Goal: Find specific page/section: Find specific page/section

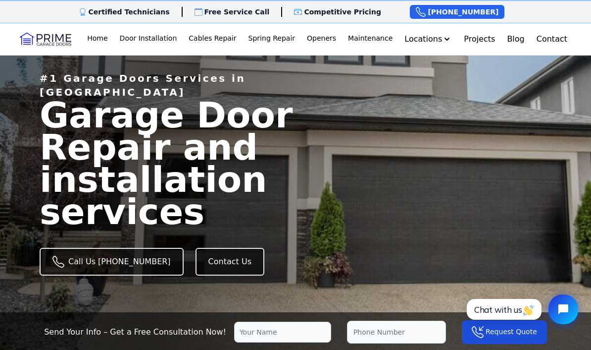
click at [229, 46] on link "Cables Repair" at bounding box center [212, 39] width 55 height 20
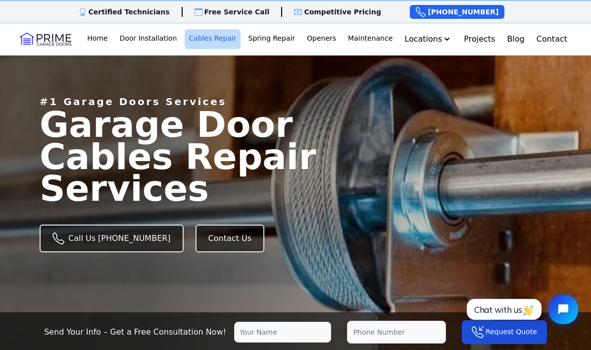
click at [368, 39] on link "Maintenance" at bounding box center [370, 39] width 52 height 20
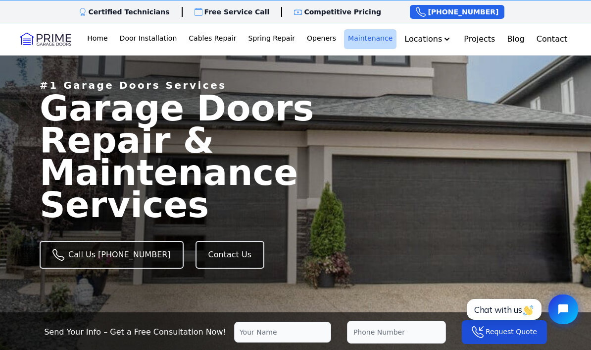
click at [342, 16] on p "Competitive Pricing" at bounding box center [342, 12] width 77 height 10
click at [314, 14] on p "Competitive Pricing" at bounding box center [342, 12] width 77 height 10
click at [336, 11] on p "Competitive Pricing" at bounding box center [342, 12] width 77 height 10
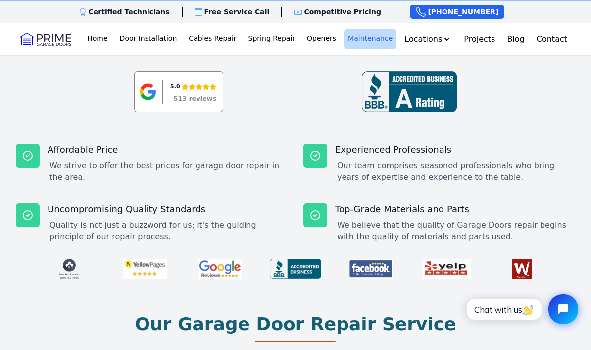
scroll to position [310, 0]
